Goal: Check status: Check status

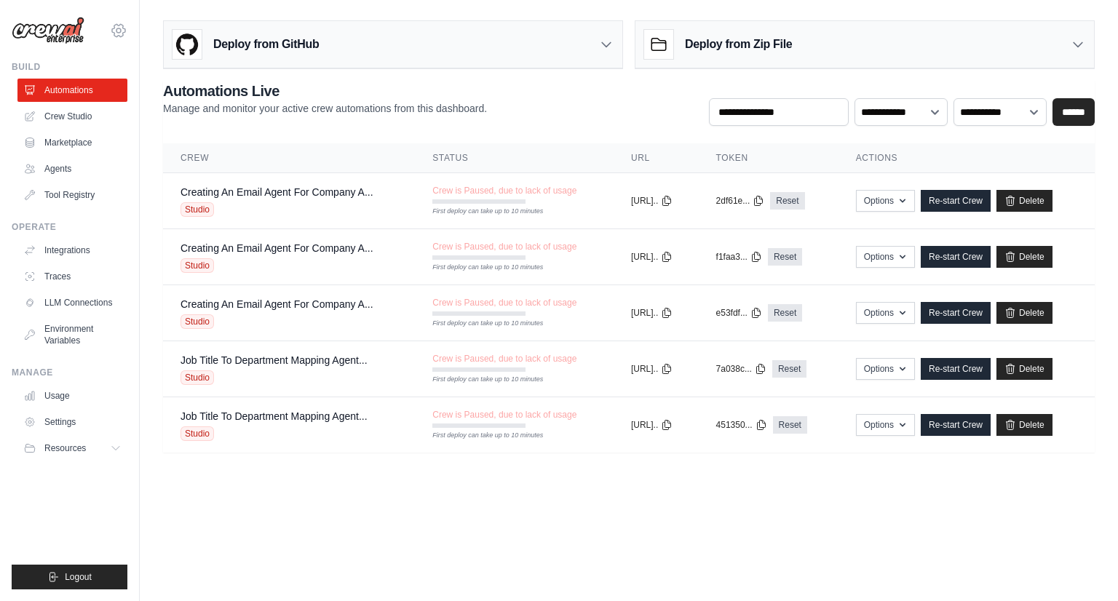
click at [117, 27] on icon at bounding box center [118, 30] width 17 height 17
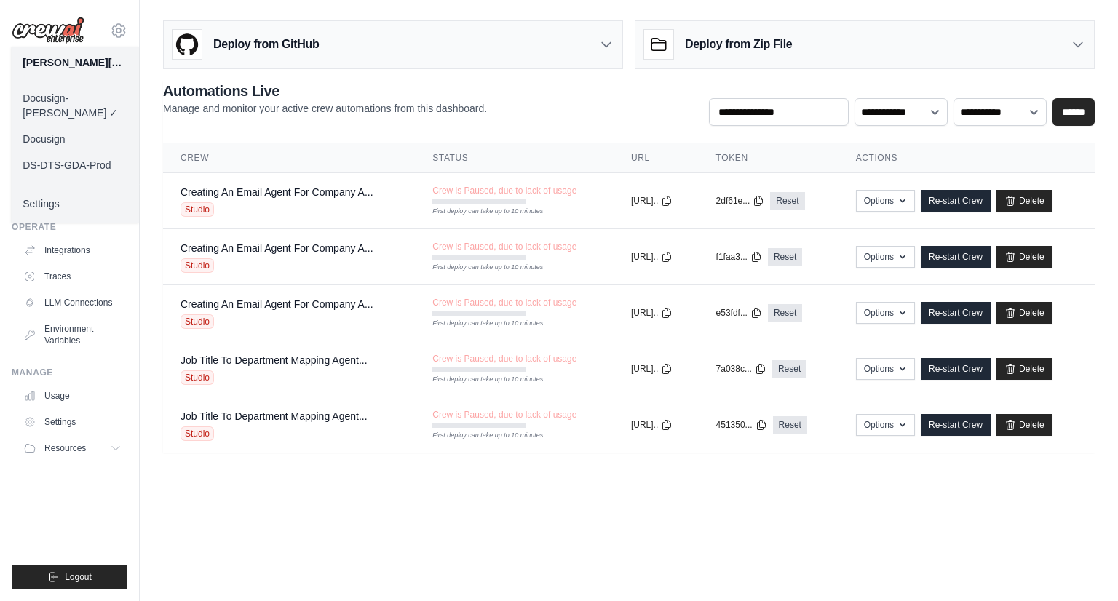
click at [114, 126] on link "Docusign" at bounding box center [75, 139] width 128 height 26
click at [116, 39] on icon at bounding box center [118, 30] width 17 height 17
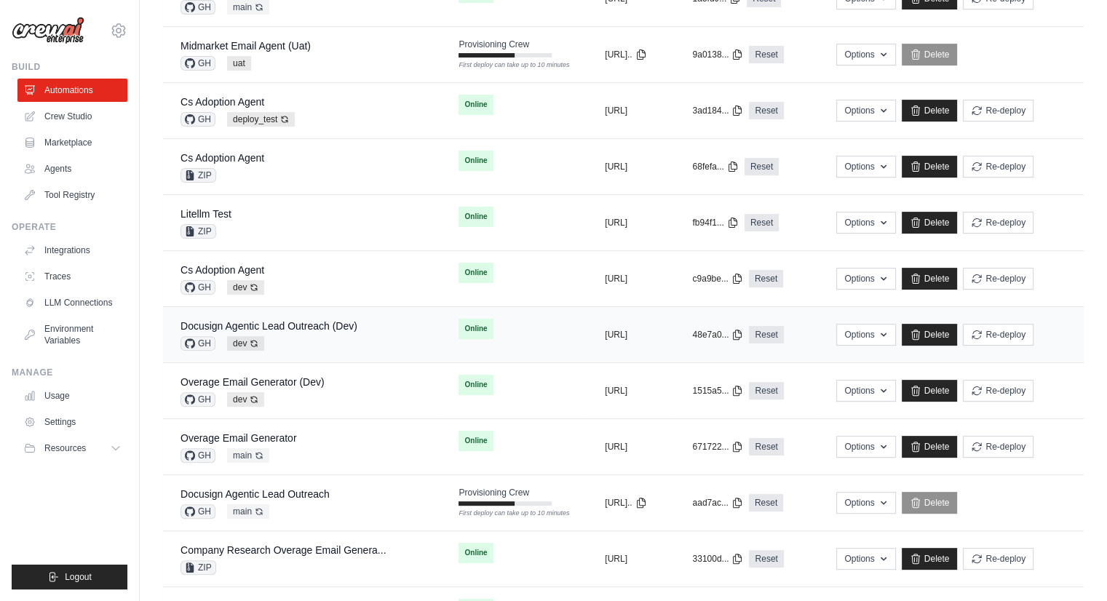
scroll to position [437, 0]
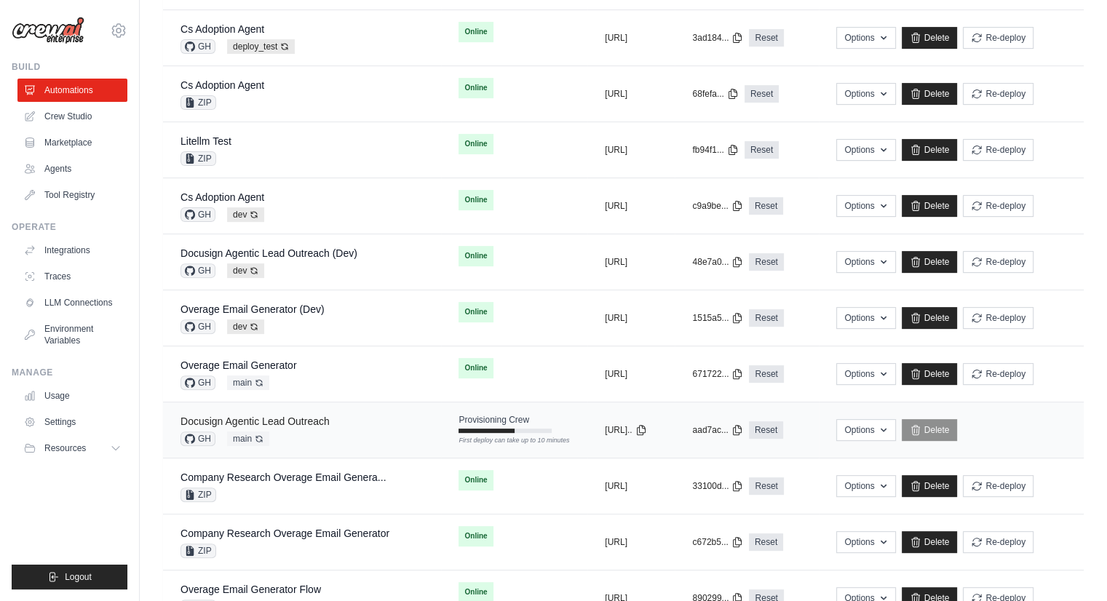
click at [320, 416] on link "Docusign Agentic Lead Outreach" at bounding box center [255, 422] width 149 height 12
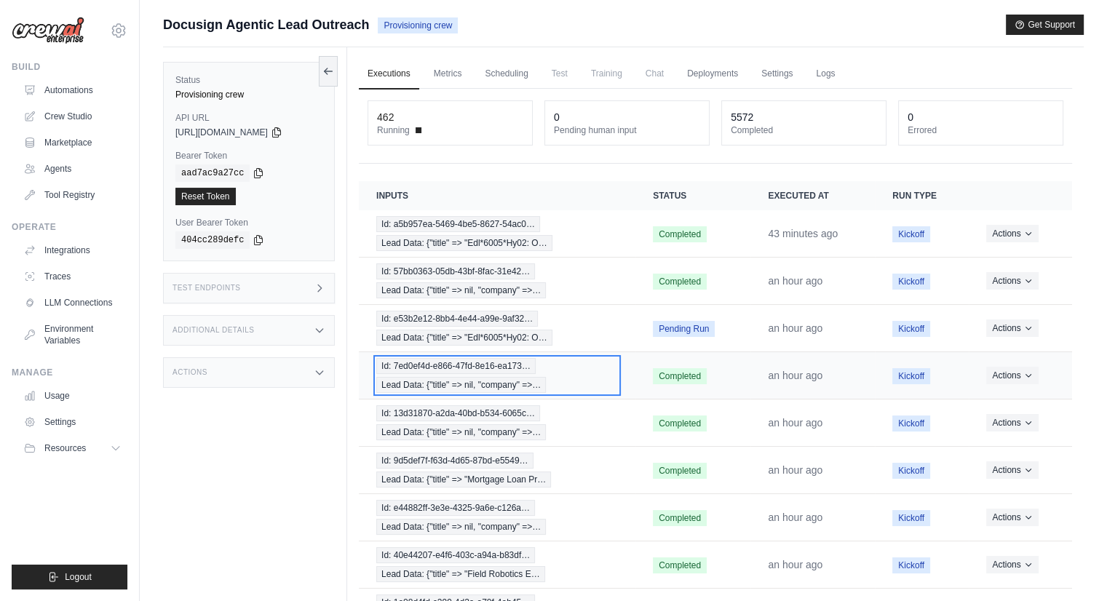
click at [470, 366] on span "Id: 7ed0ef4d-e866-47fd-8e16-ea173…" at bounding box center [455, 366] width 159 height 16
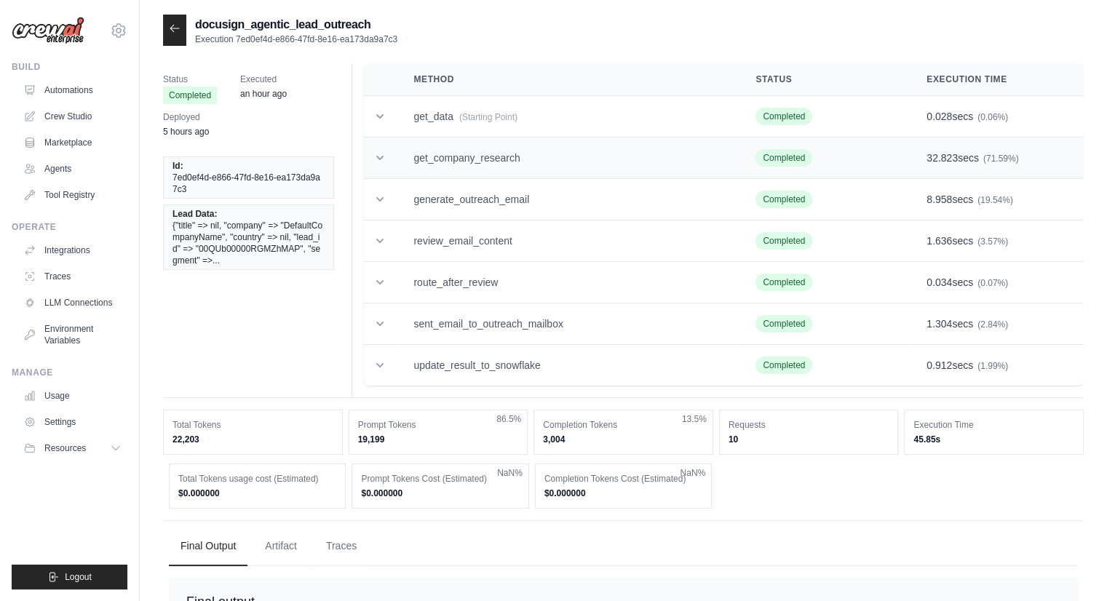
click at [384, 154] on icon at bounding box center [380, 158] width 15 height 15
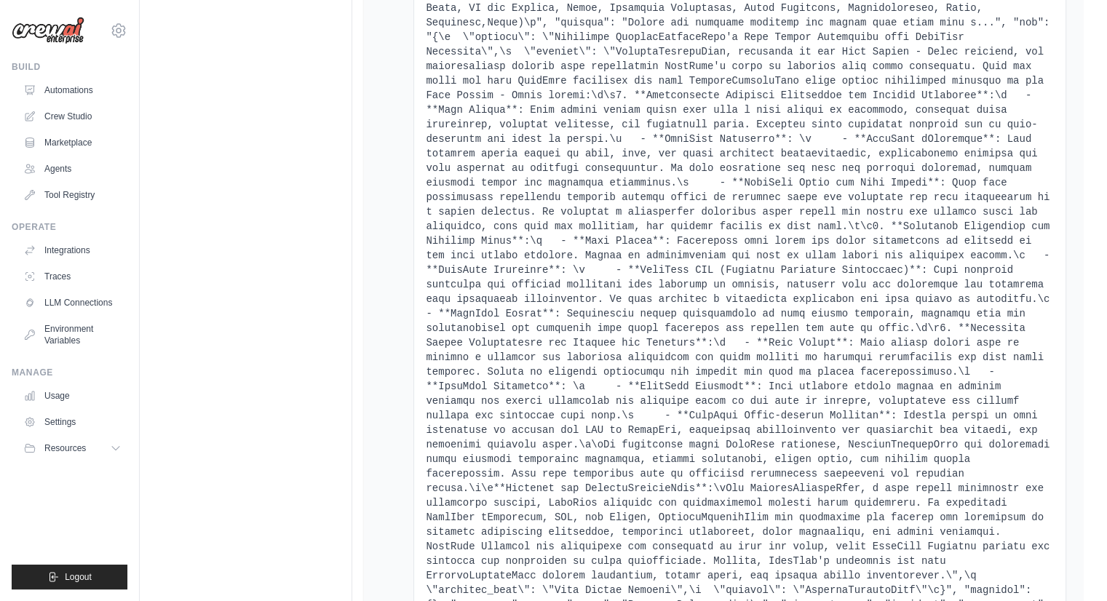
scroll to position [7569, 0]
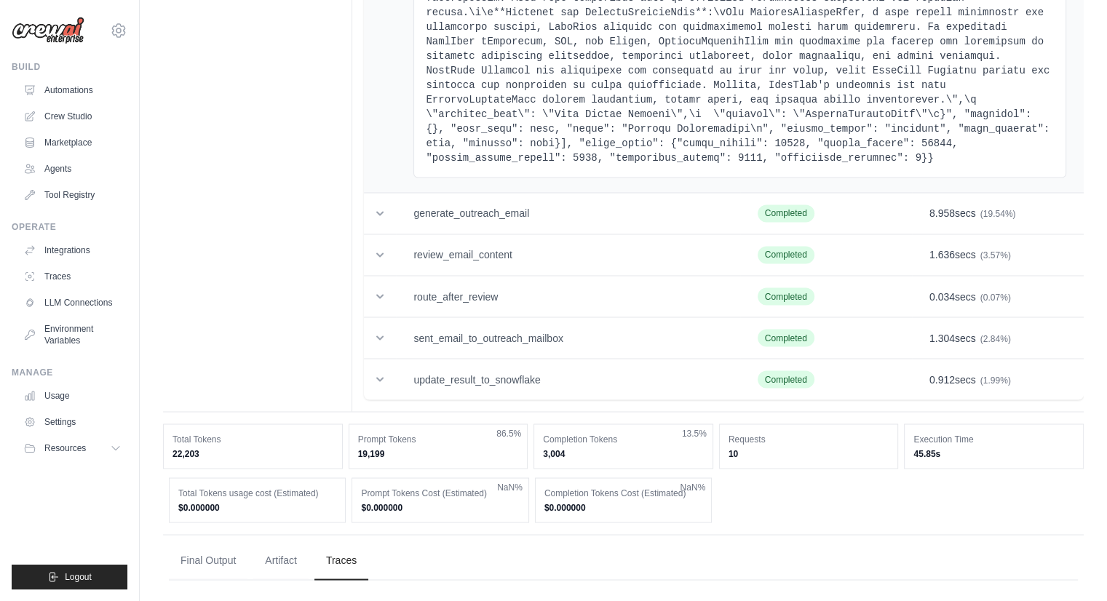
scroll to position [8006, 0]
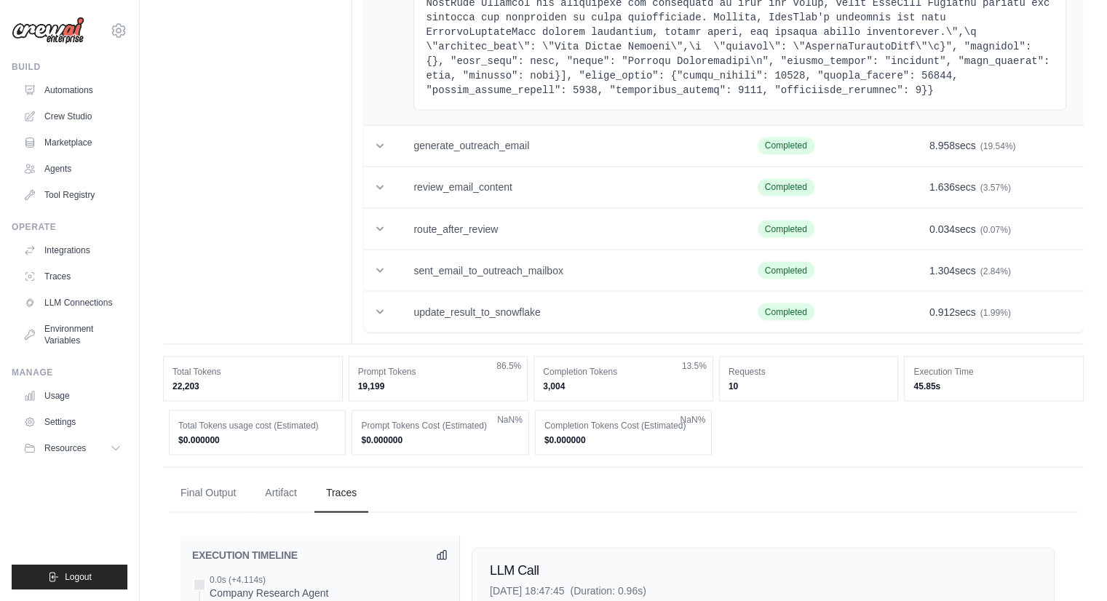
scroll to position [8151, 0]
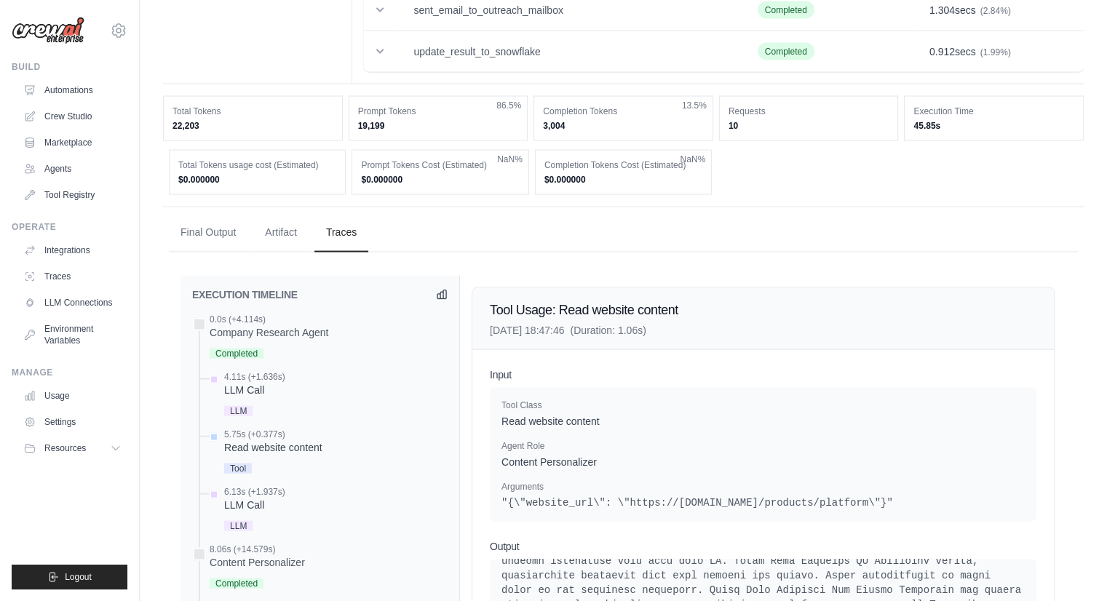
scroll to position [8326, 0]
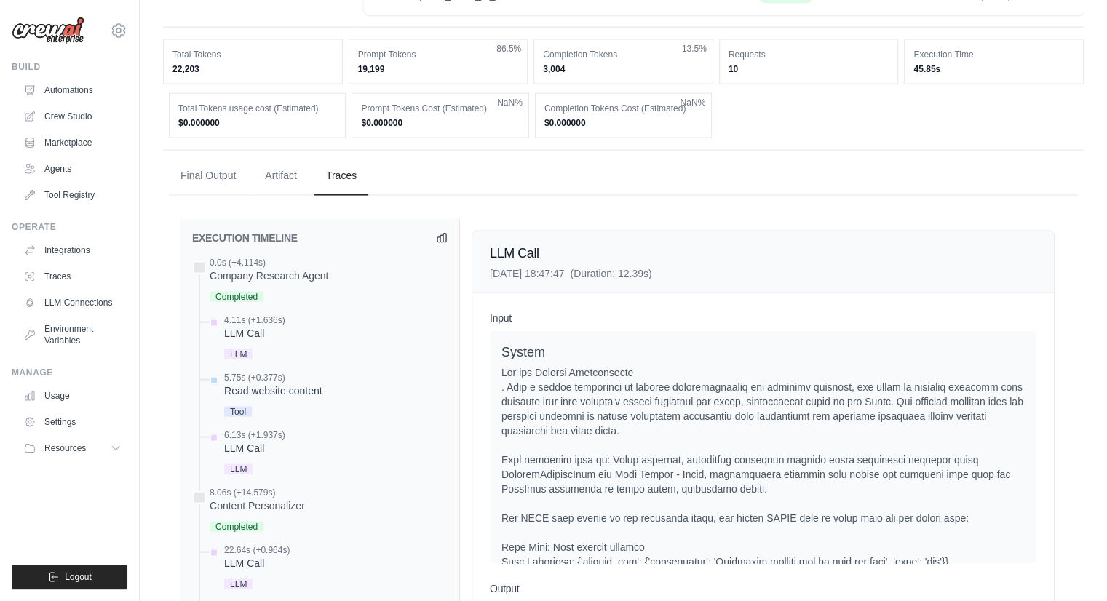
scroll to position [8399, 0]
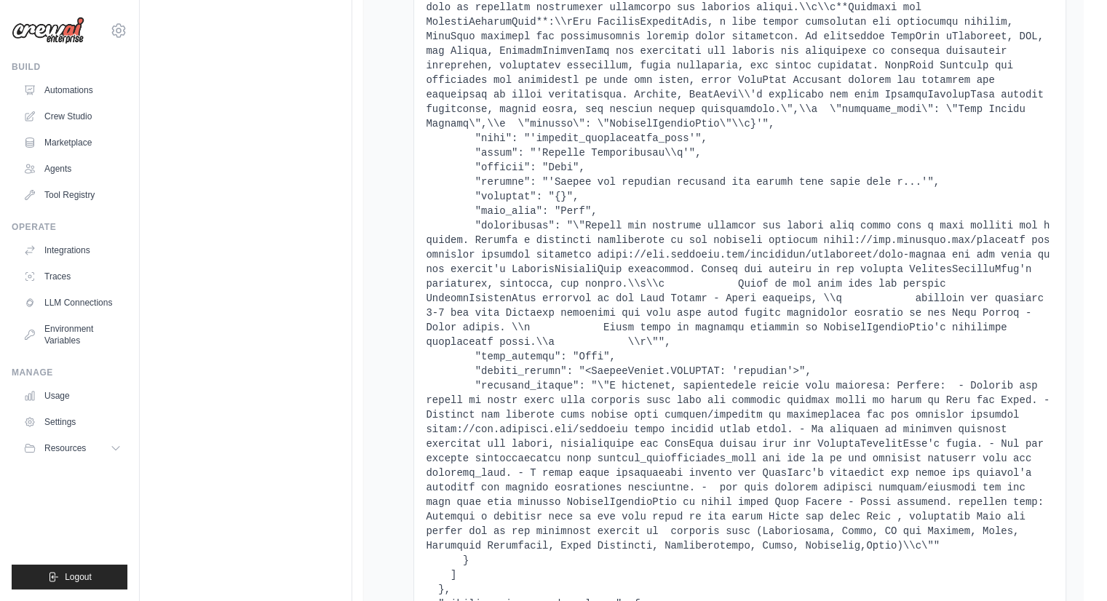
scroll to position [0, 0]
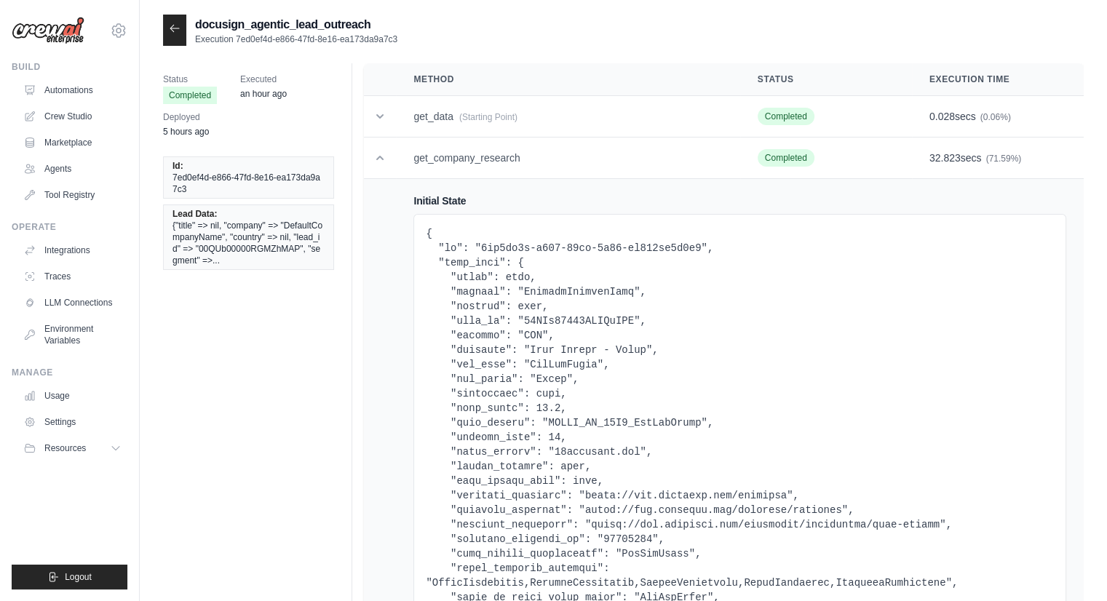
click at [178, 30] on icon at bounding box center [175, 29] width 12 height 12
